Goal: Task Accomplishment & Management: Use online tool/utility

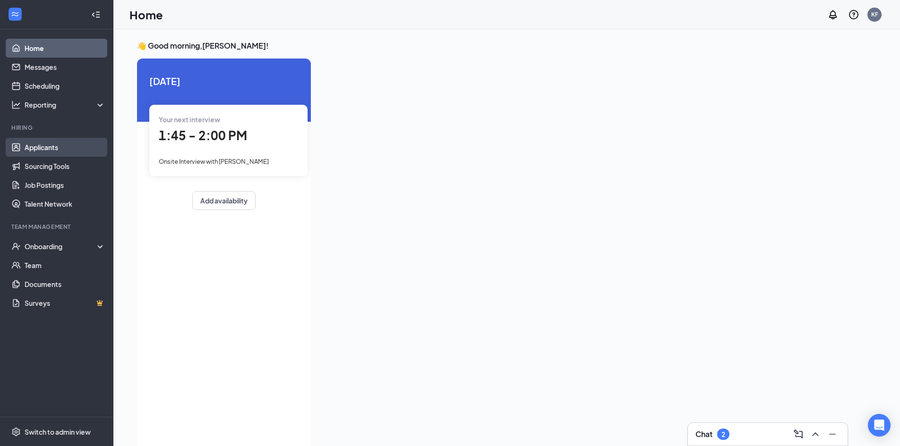
click at [87, 146] on link "Applicants" at bounding box center [65, 147] width 81 height 19
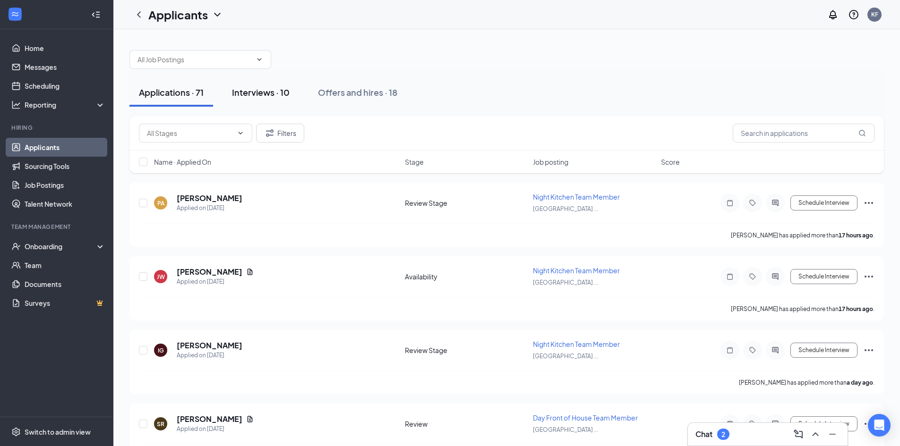
click at [264, 94] on div "Interviews · 10" at bounding box center [261, 92] width 58 height 12
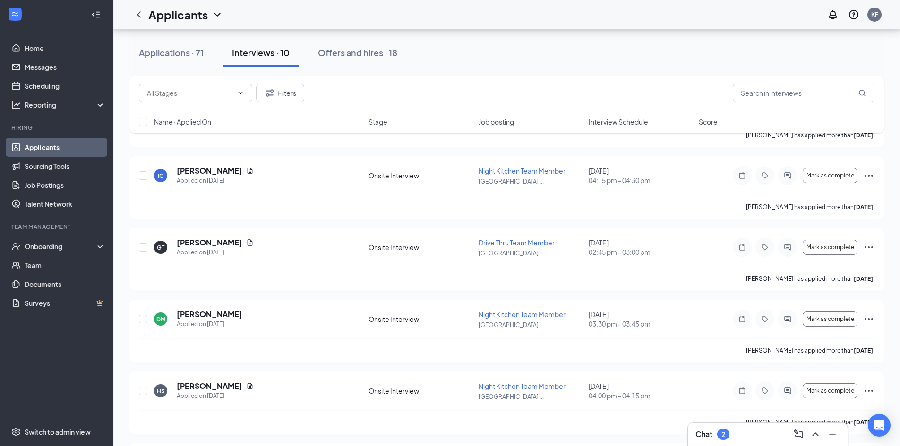
scroll to position [189, 0]
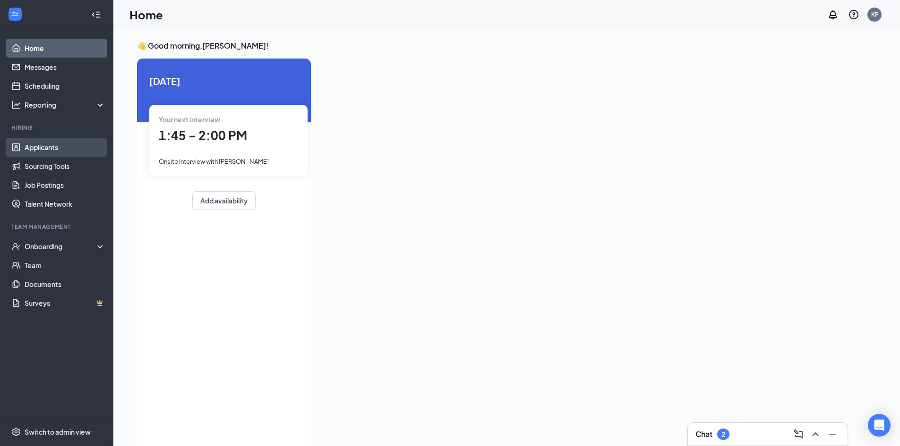
click at [39, 150] on link "Applicants" at bounding box center [65, 147] width 81 height 19
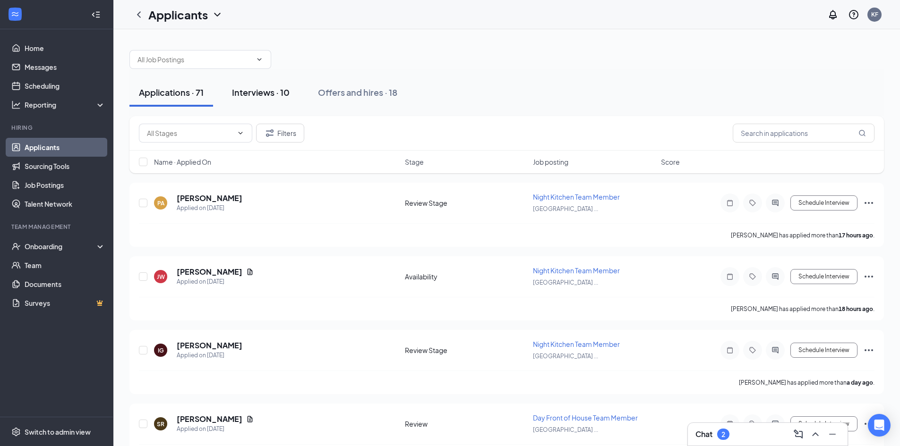
click at [247, 94] on div "Interviews · 10" at bounding box center [261, 92] width 58 height 12
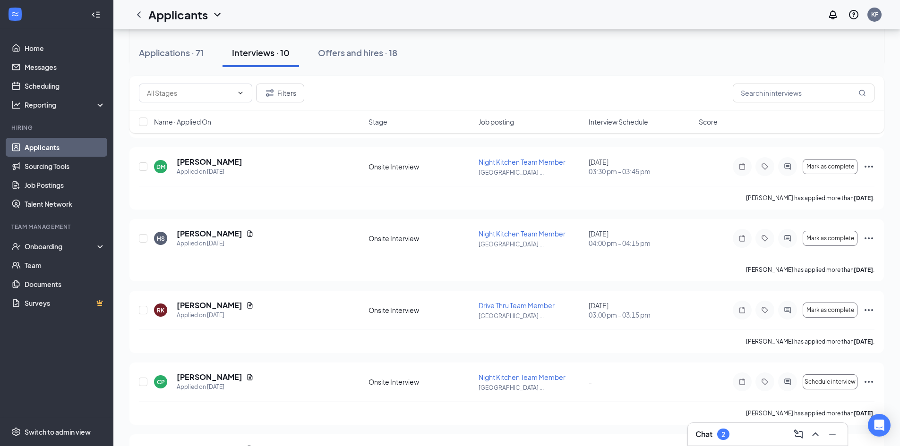
scroll to position [331, 0]
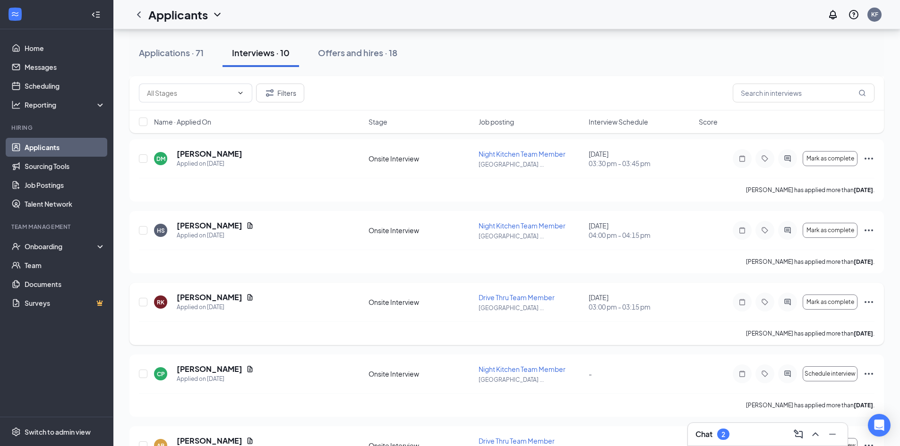
click at [496, 298] on span "Drive Thru Team Member" at bounding box center [516, 297] width 76 height 9
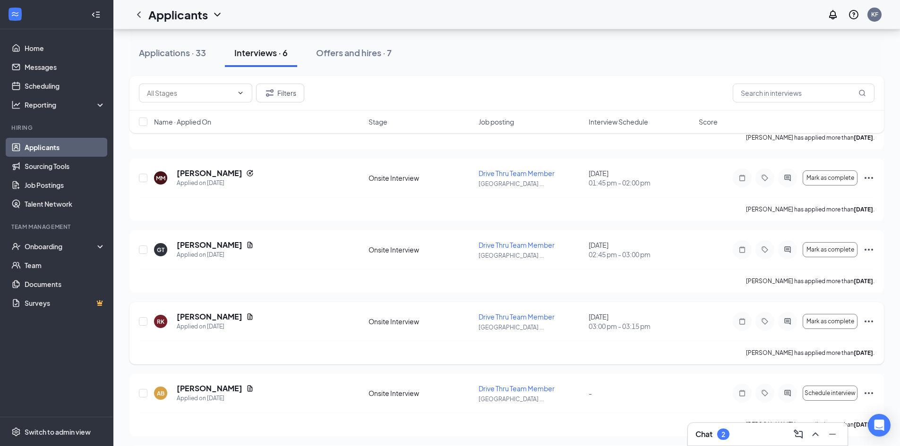
scroll to position [142, 0]
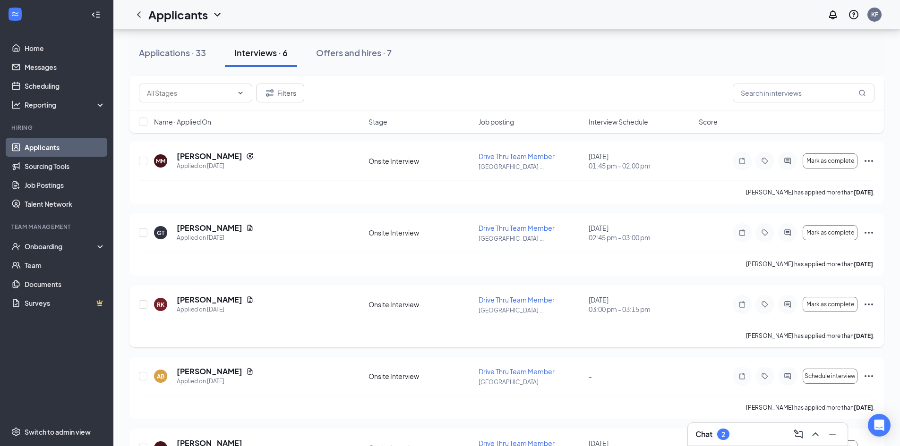
click at [870, 299] on icon "Ellipses" at bounding box center [868, 304] width 11 height 11
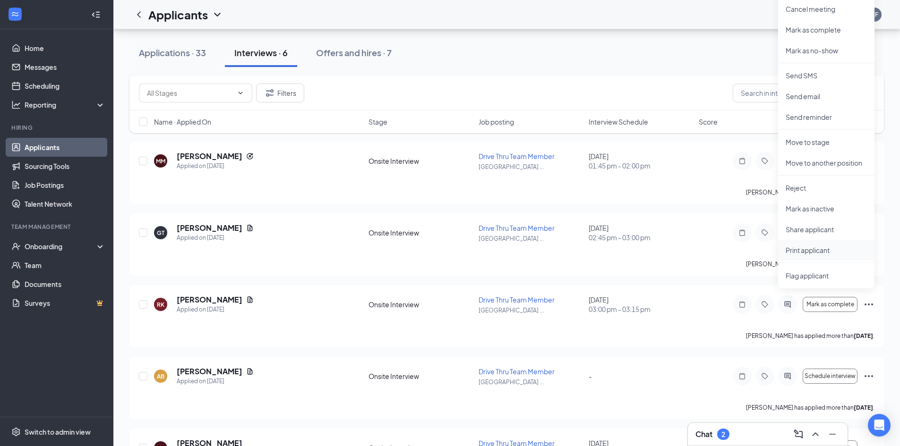
click at [816, 253] on p "Print applicant" at bounding box center [825, 250] width 81 height 9
